Goal: Transaction & Acquisition: Purchase product/service

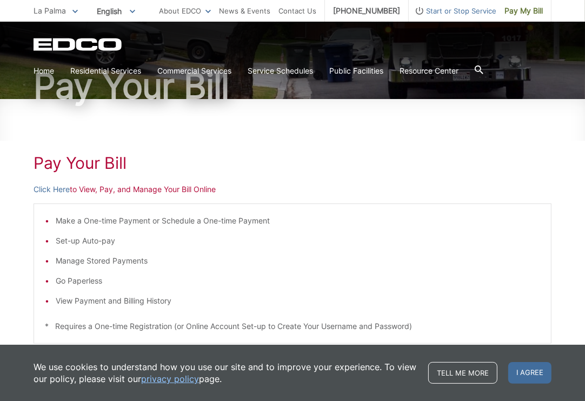
scroll to position [54, 0]
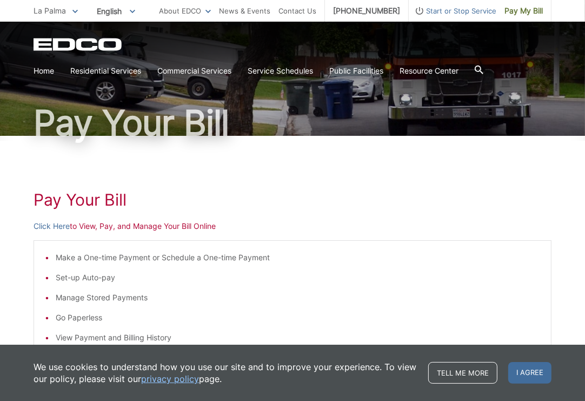
click at [514, 18] on link "Pay My Bill" at bounding box center [524, 11] width 55 height 22
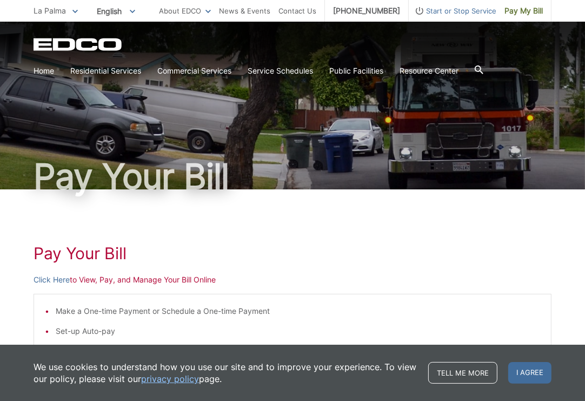
click at [523, 367] on span "I agree" at bounding box center [530, 373] width 43 height 22
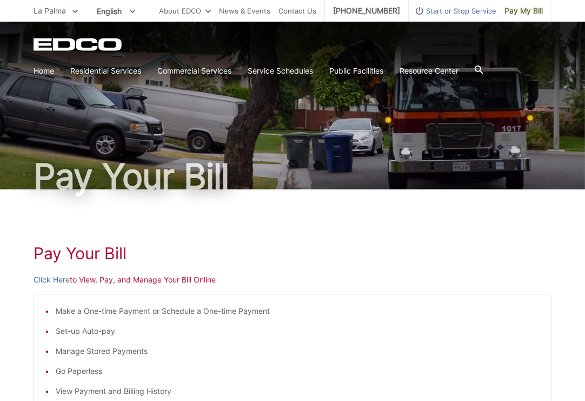
scroll to position [54, 0]
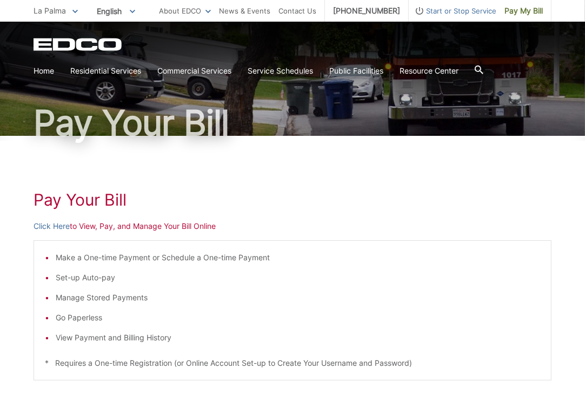
click at [60, 225] on link "Click Here" at bounding box center [52, 226] width 36 height 12
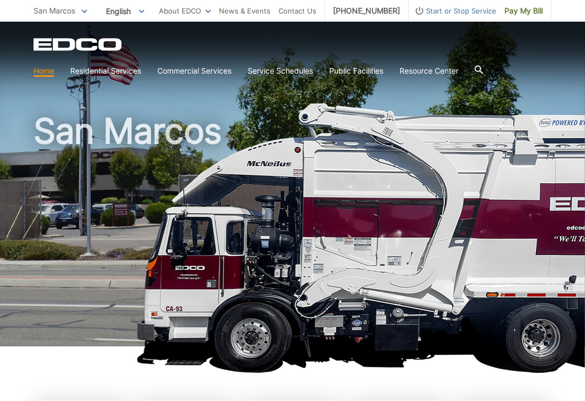
click at [530, 13] on span "Pay My Bill" at bounding box center [524, 11] width 38 height 12
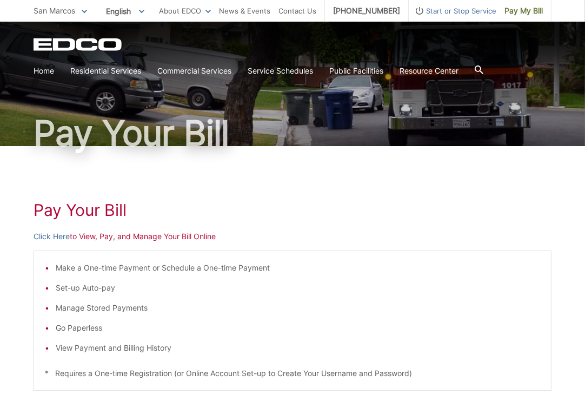
scroll to position [54, 0]
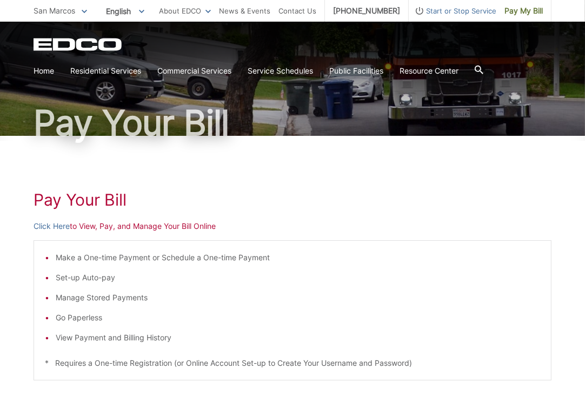
click at [45, 226] on link "Click Here" at bounding box center [52, 226] width 36 height 12
